Goal: Task Accomplishment & Management: Complete application form

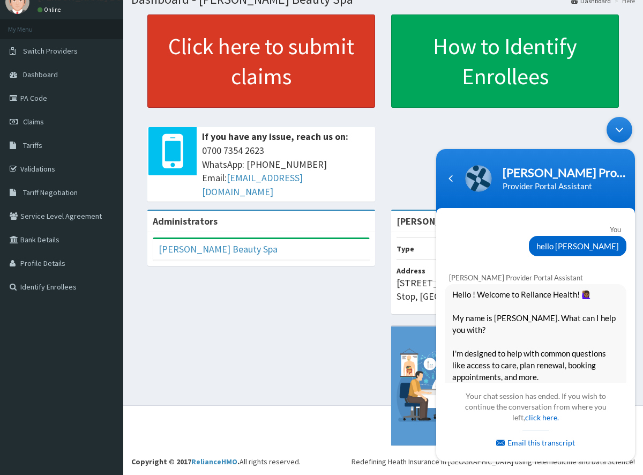
scroll to position [283, 0]
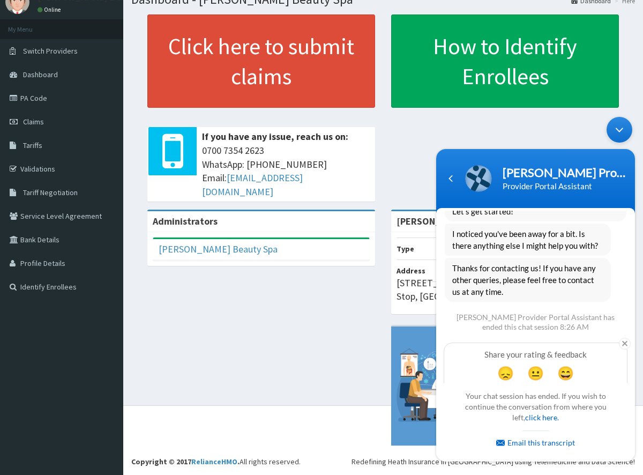
click at [623, 126] on div "Minimize live chat window" at bounding box center [619, 130] width 26 height 26
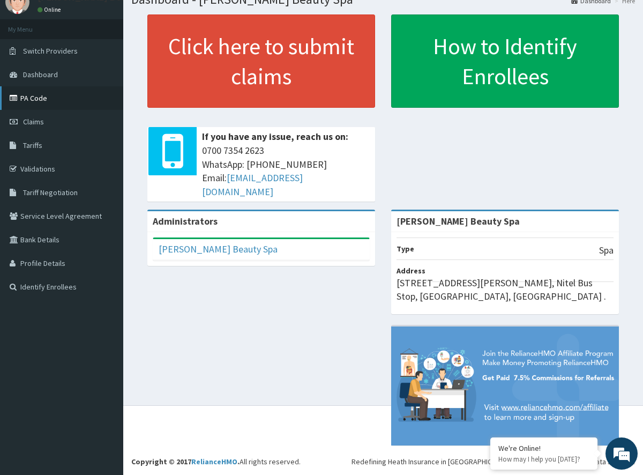
click at [37, 100] on link "PA Code" at bounding box center [61, 98] width 123 height 24
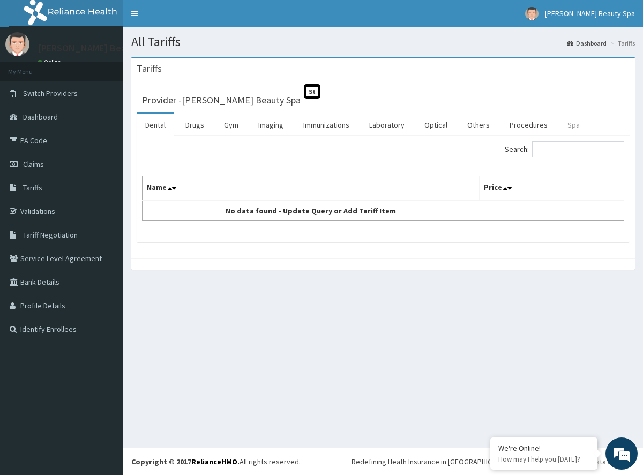
click at [570, 125] on link "Spa" at bounding box center [573, 125] width 29 height 23
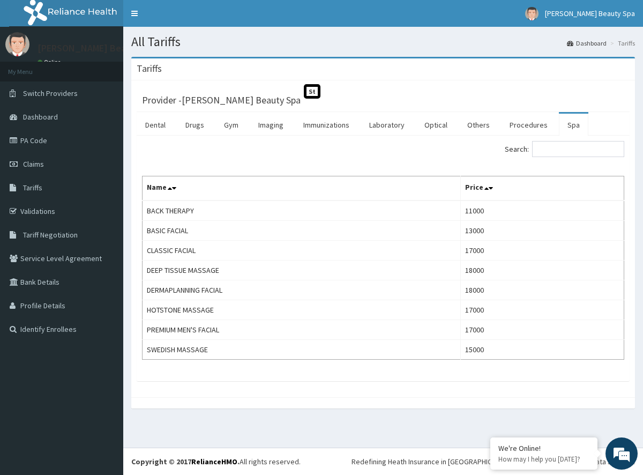
click at [109, 33] on div "Beth Beauty Spa Online" at bounding box center [61, 44] width 123 height 35
click at [108, 34] on div "Beth Beauty Spa Online" at bounding box center [61, 44] width 123 height 35
click at [72, 140] on link "PA Code" at bounding box center [61, 141] width 123 height 24
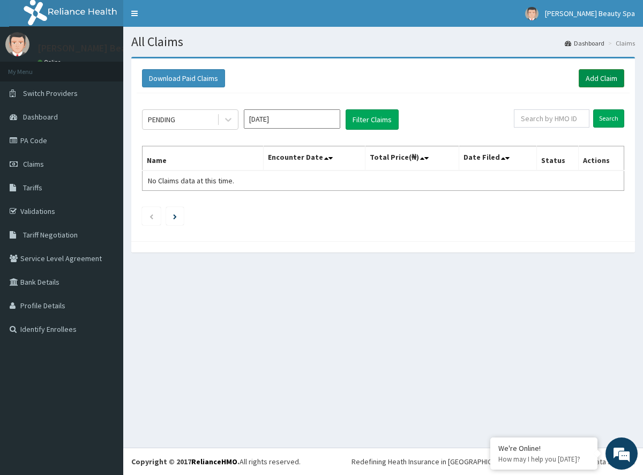
click at [607, 76] on link "Add Claim" at bounding box center [602, 78] width 46 height 18
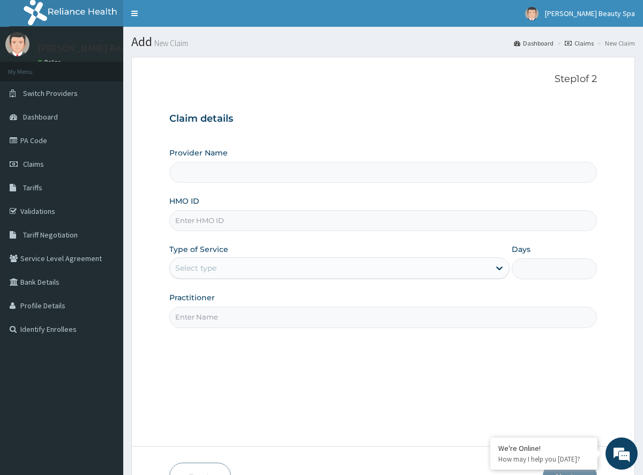
click at [498, 170] on input "Provider Name" at bounding box center [382, 172] width 427 height 21
type input "[PERSON_NAME] Beauty Spa"
type input "1"
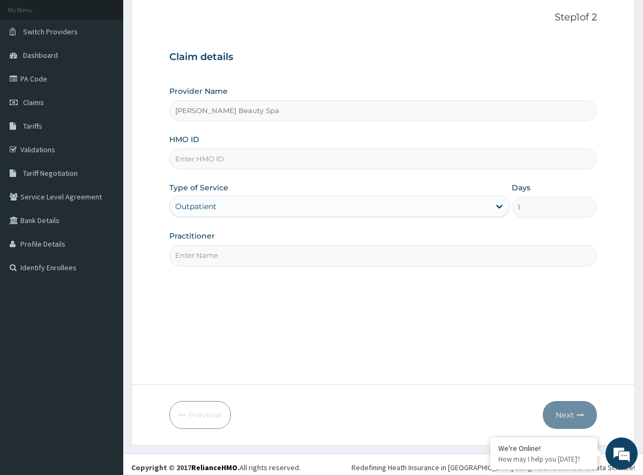
scroll to position [63, 0]
click at [454, 160] on input "HMO ID" at bounding box center [382, 157] width 427 height 21
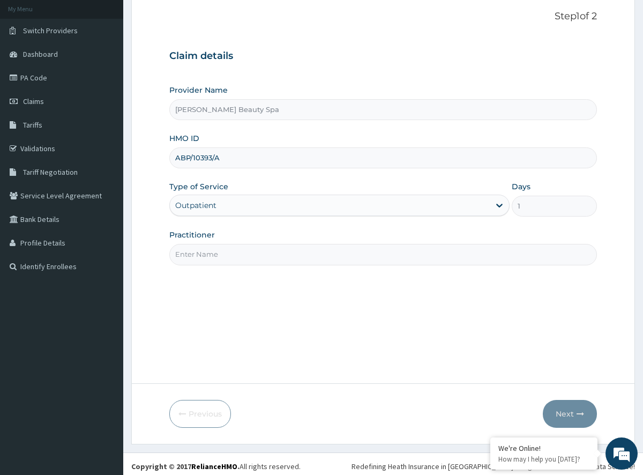
type input "ABP/10393/A"
click at [412, 251] on input "Practitioner" at bounding box center [382, 254] width 427 height 21
type input "ADENIKE"
click at [564, 409] on button "Next" at bounding box center [570, 414] width 54 height 28
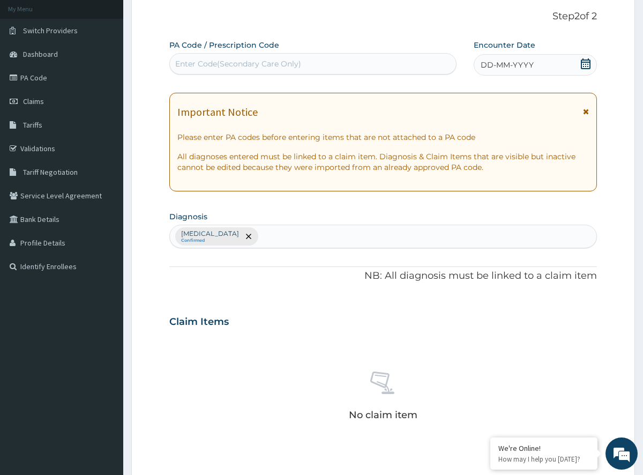
click at [339, 58] on div "Enter Code(Secondary Care Only)" at bounding box center [313, 63] width 286 height 17
click at [338, 61] on div "Enter Code(Secondary Care Only)" at bounding box center [313, 63] width 286 height 17
click at [331, 63] on div "Enter Code(Secondary Care Only)" at bounding box center [313, 63] width 286 height 17
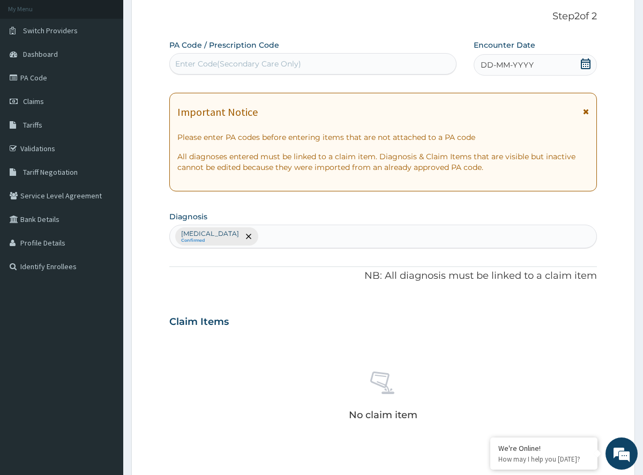
click at [331, 63] on div "Enter Code(Secondary Care Only)" at bounding box center [313, 63] width 286 height 17
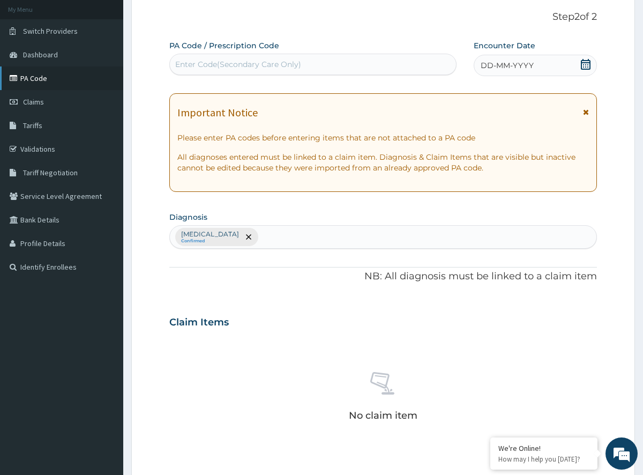
click at [88, 73] on link "PA Code" at bounding box center [61, 78] width 123 height 24
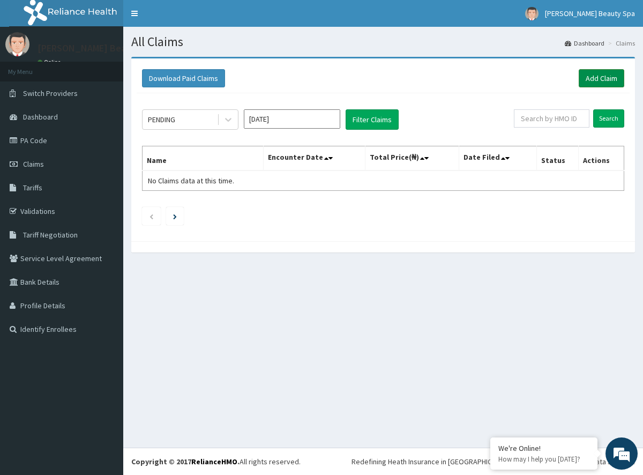
click at [598, 78] on link "Add Claim" at bounding box center [602, 78] width 46 height 18
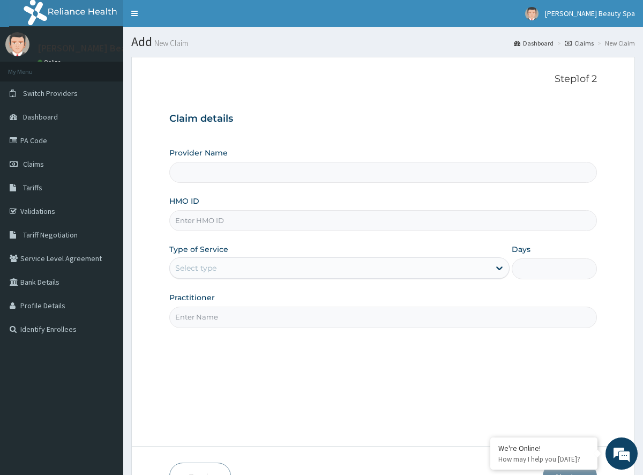
click at [219, 177] on input "Provider Name" at bounding box center [382, 172] width 427 height 21
type input "[PERSON_NAME] Beauty Spa"
type input "1"
click at [222, 223] on input "HMO ID" at bounding box center [382, 220] width 427 height 21
type input "ABP/10393/A"
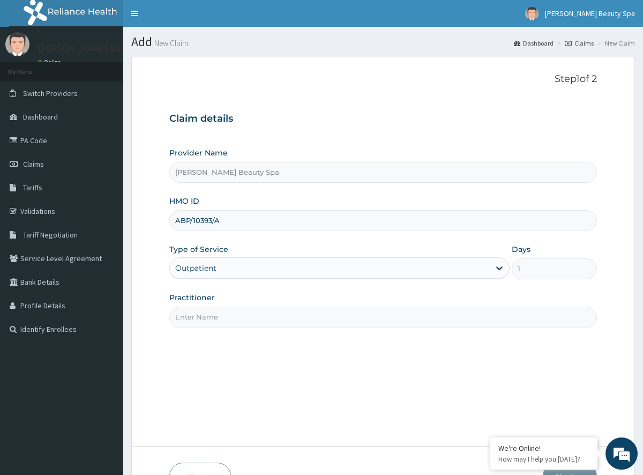
click at [268, 322] on input "Practitioner" at bounding box center [382, 316] width 427 height 21
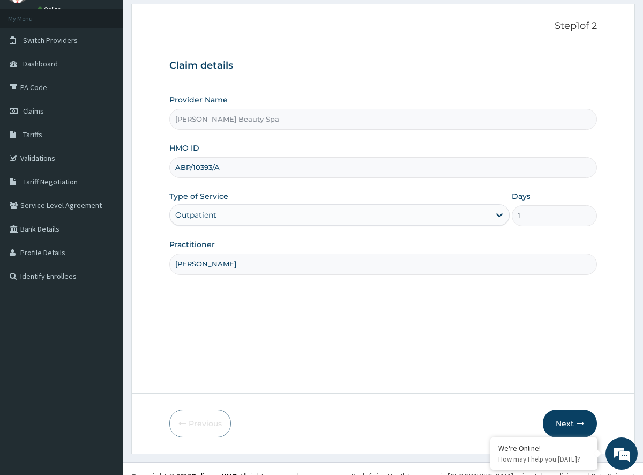
scroll to position [68, 0]
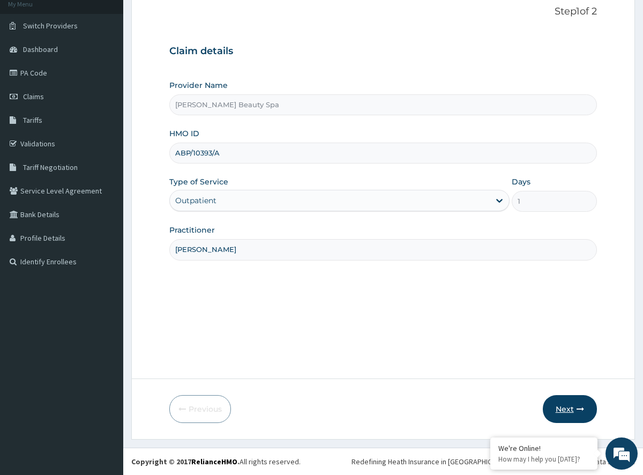
type input "ADENIKE"
click at [578, 412] on icon "button" at bounding box center [580, 409] width 8 height 8
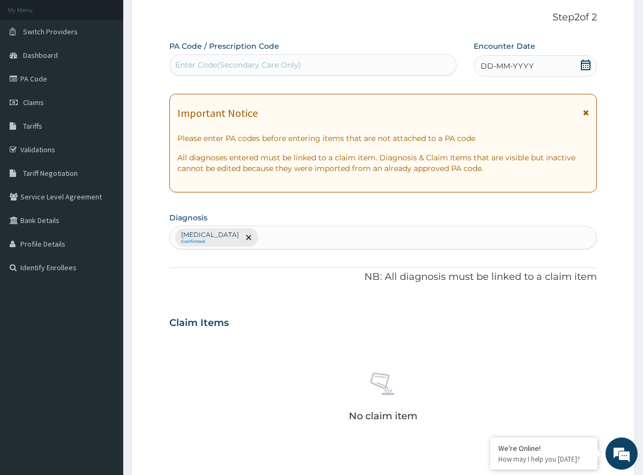
scroll to position [0, 0]
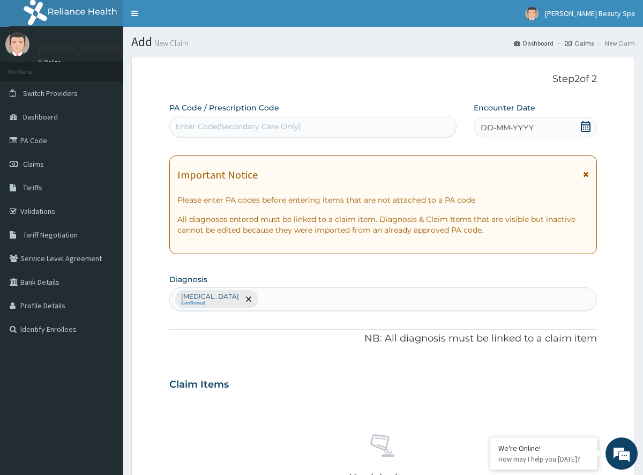
click at [541, 123] on div "DD-MM-YYYY" at bounding box center [535, 127] width 123 height 21
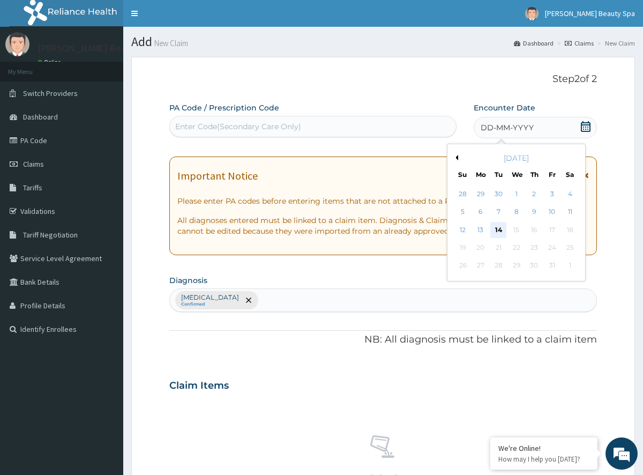
click at [498, 228] on div "14" at bounding box center [498, 230] width 16 height 16
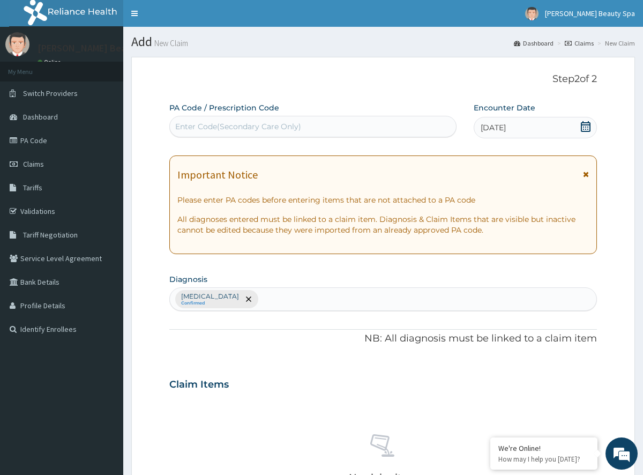
click at [369, 119] on div "Enter Code(Secondary Care Only)" at bounding box center [313, 126] width 286 height 17
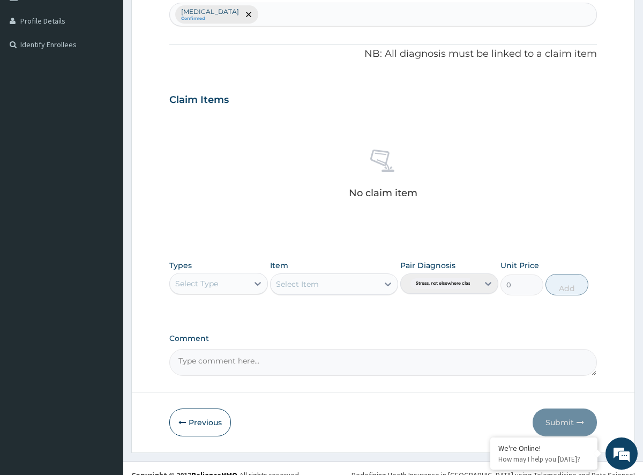
scroll to position [298, 0]
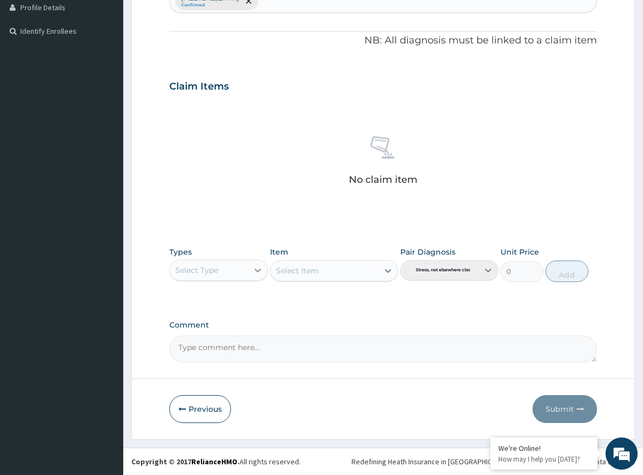
type input "PA6149BB"
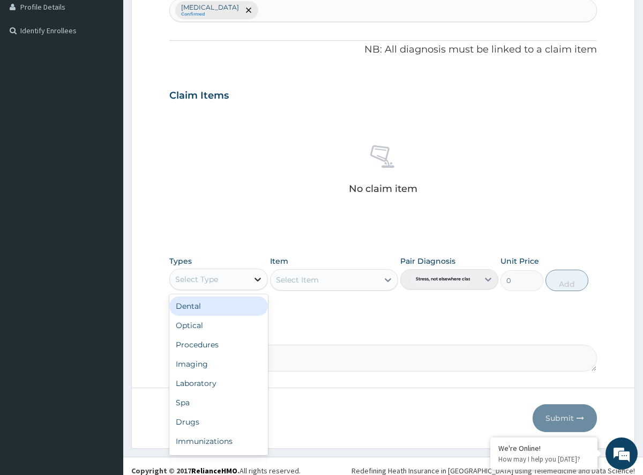
click at [257, 271] on div at bounding box center [257, 278] width 19 height 19
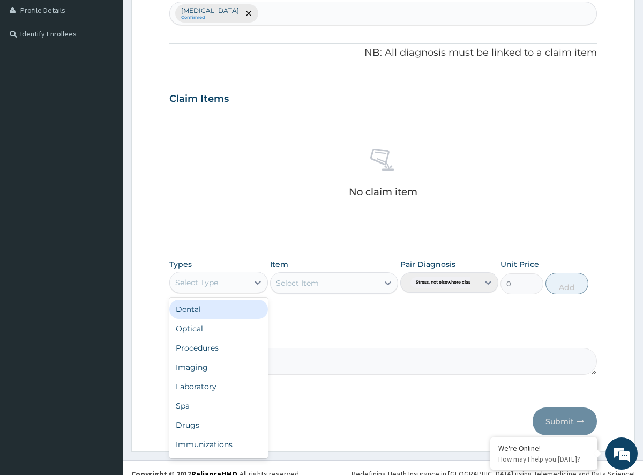
scroll to position [308, 0]
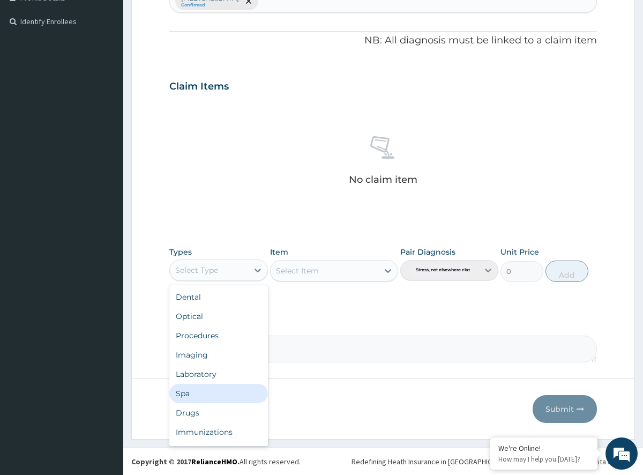
click at [213, 392] on div "Spa" at bounding box center [218, 393] width 98 height 19
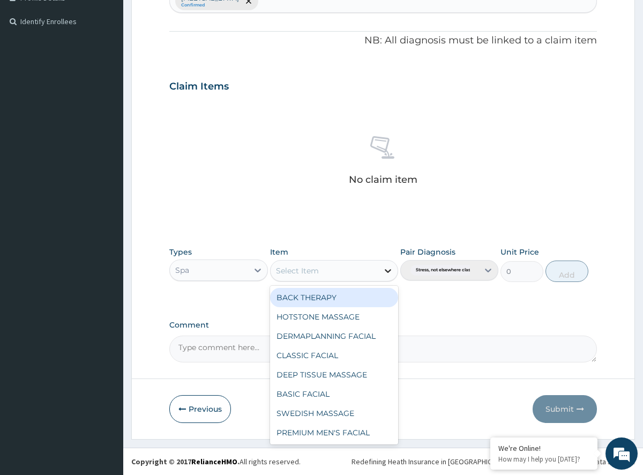
click at [385, 270] on icon at bounding box center [388, 271] width 6 height 4
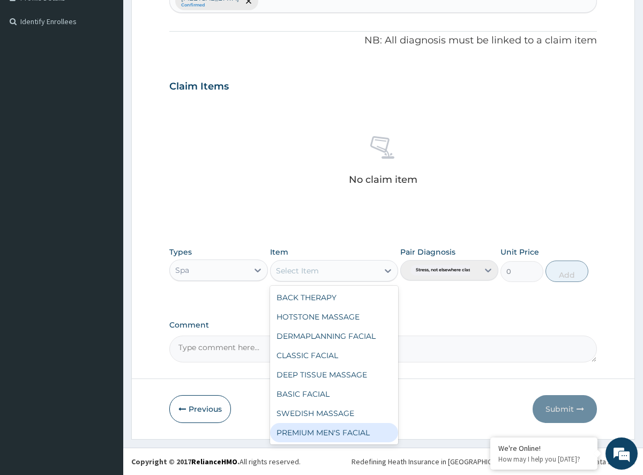
click at [331, 431] on div "PREMIUM MEN'S FACIAL" at bounding box center [334, 432] width 128 height 19
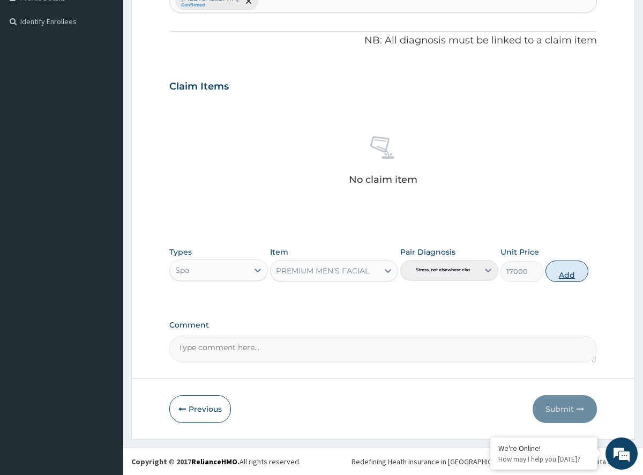
click at [572, 273] on button "Add" at bounding box center [566, 270] width 43 height 21
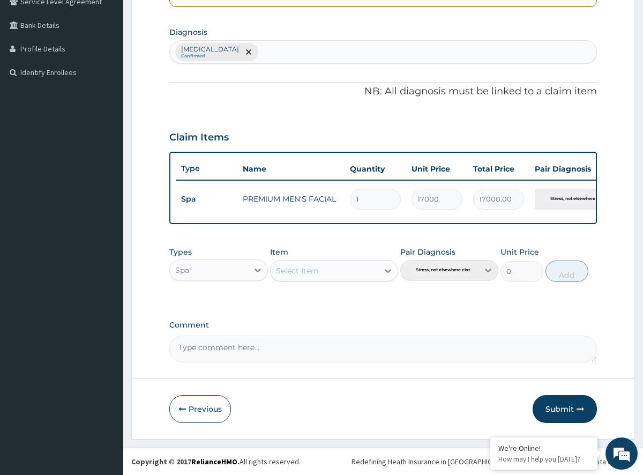
scroll to position [254, 0]
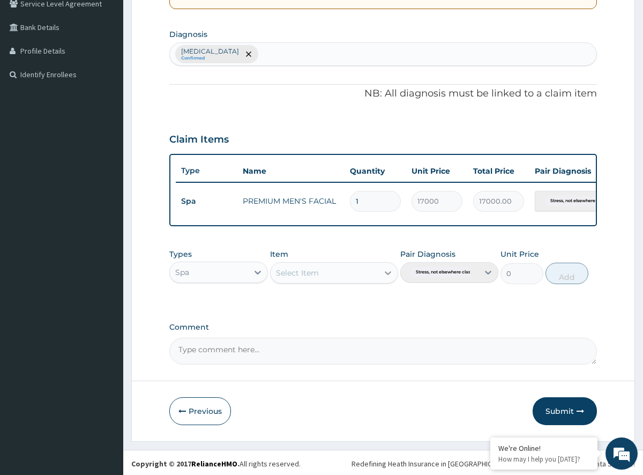
click at [387, 275] on icon at bounding box center [388, 272] width 11 height 11
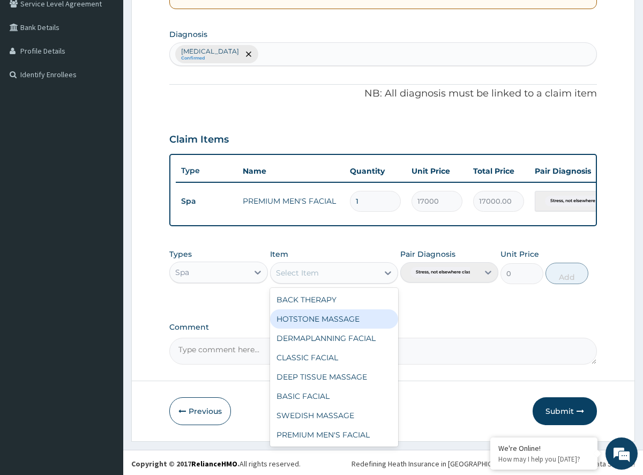
scroll to position [256, 0]
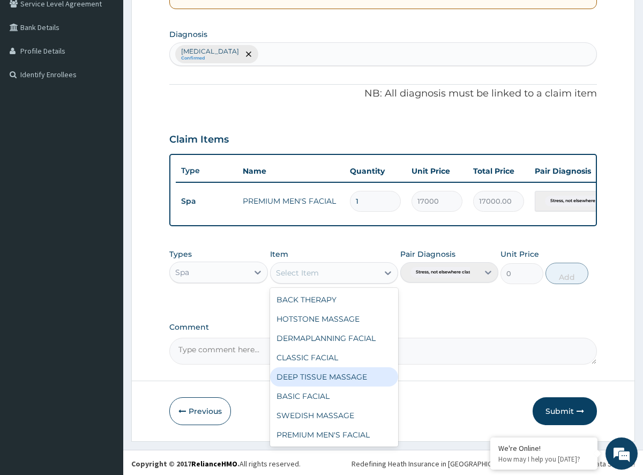
click at [350, 368] on div "DEEP TISSUE MASSAGE" at bounding box center [334, 376] width 128 height 19
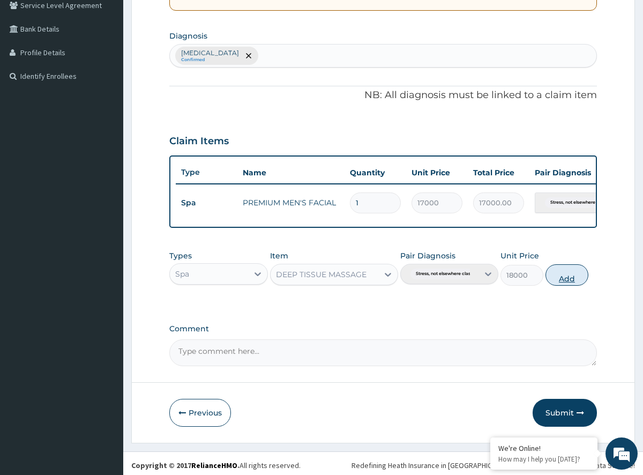
scroll to position [253, 0]
click at [566, 271] on button "Add" at bounding box center [566, 274] width 43 height 21
type input "0"
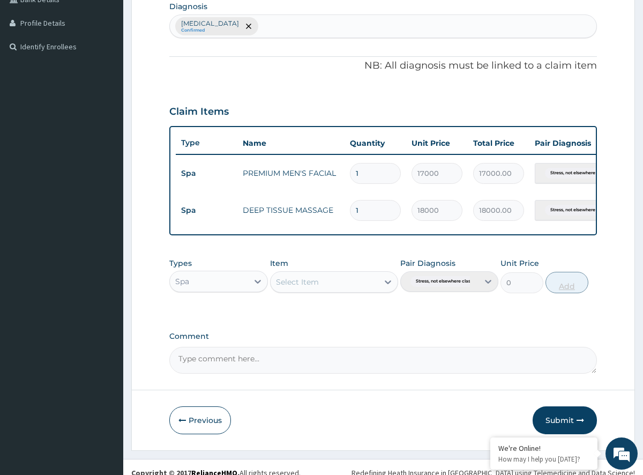
scroll to position [294, 0]
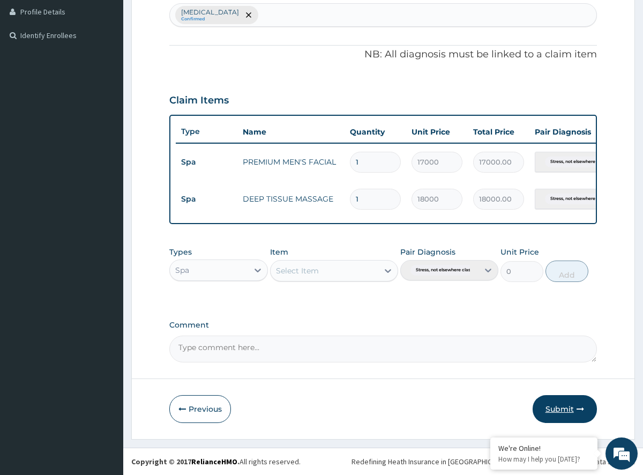
click at [571, 410] on button "Submit" at bounding box center [565, 409] width 64 height 28
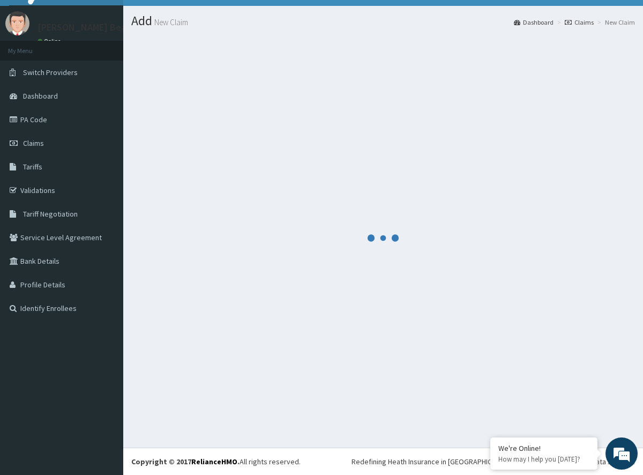
scroll to position [19, 0]
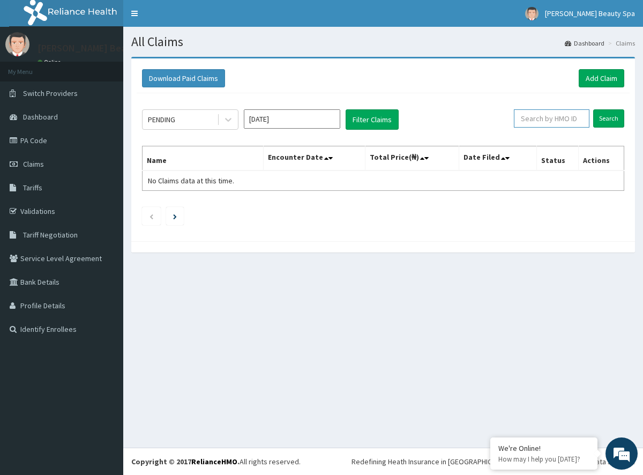
click at [574, 121] on input "text" at bounding box center [552, 118] width 76 height 18
type input "ABP/10393/A"
click at [612, 120] on input "Search" at bounding box center [608, 118] width 31 height 18
